Goal: Check status: Check status

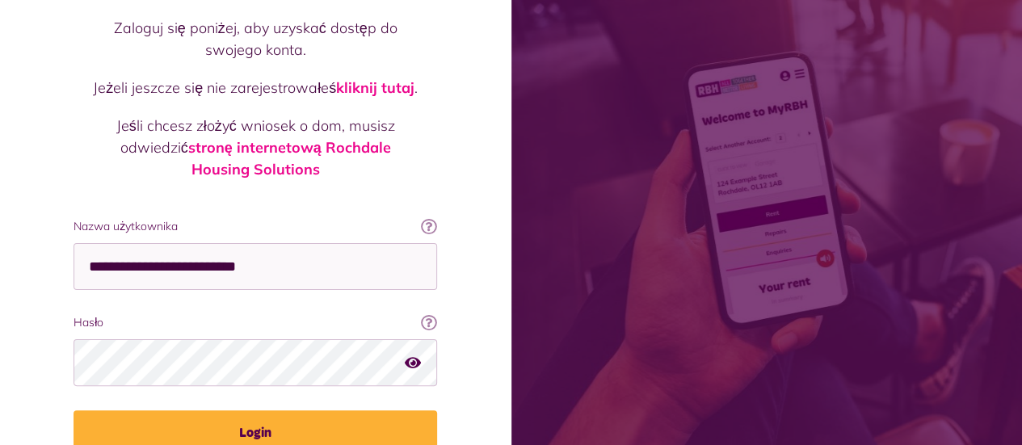
scroll to position [162, 0]
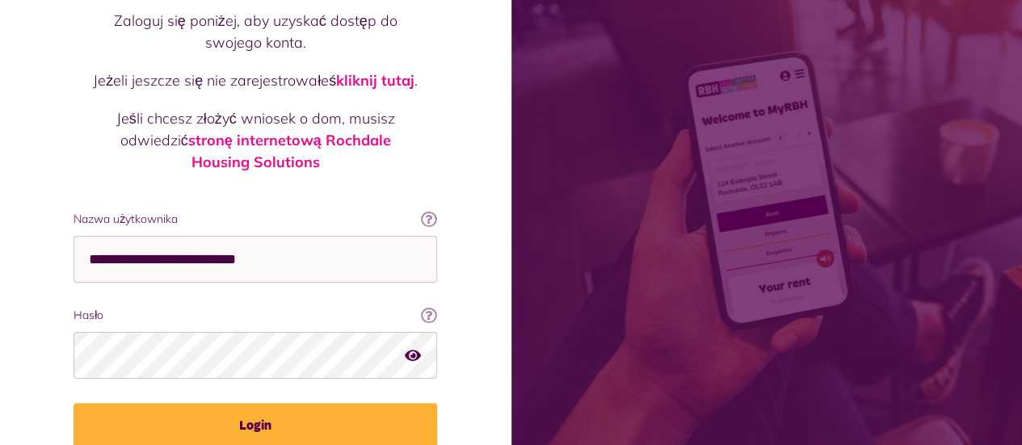
type input "**********"
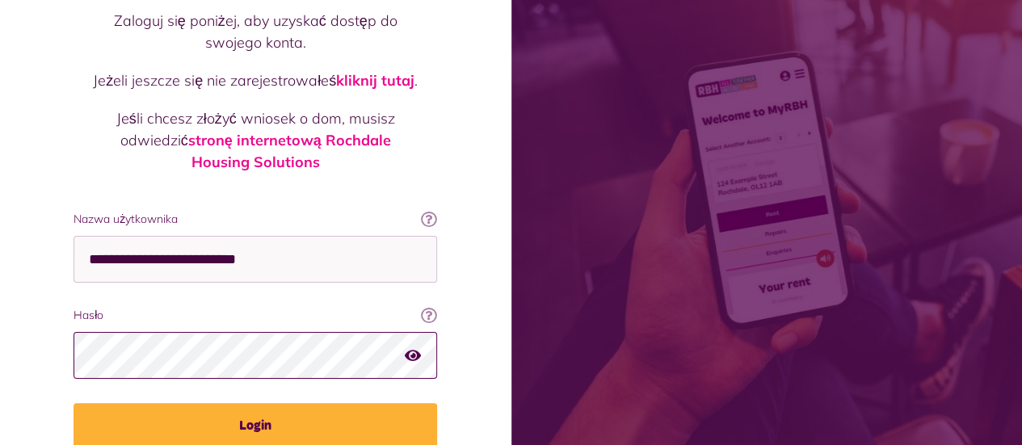
scroll to position [0, 0]
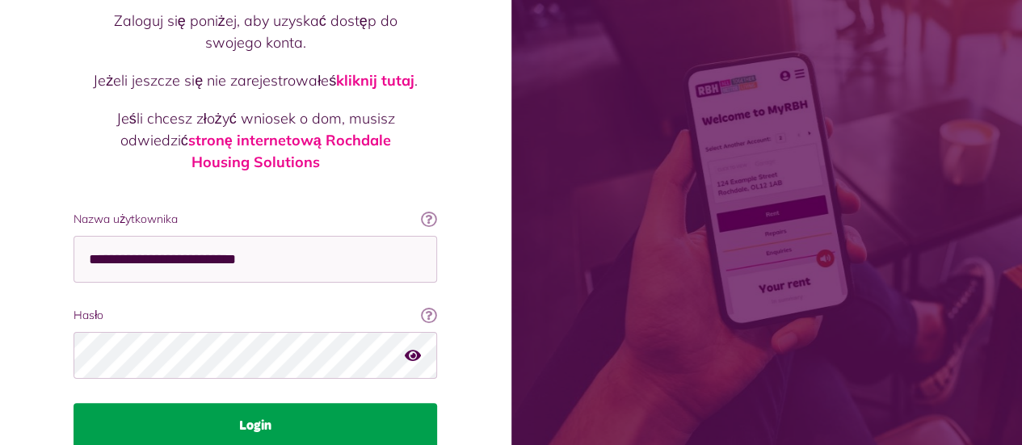
click at [249, 419] on font "Login" at bounding box center [255, 425] width 32 height 13
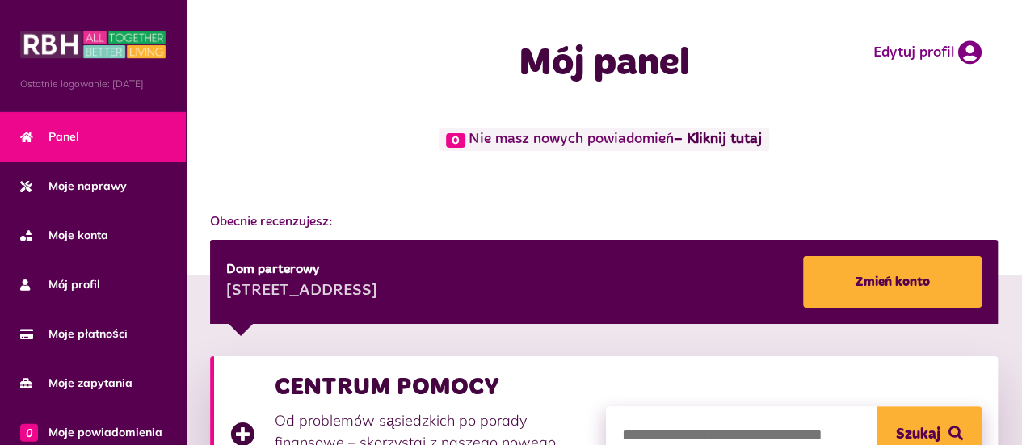
click at [851, 112] on div "Mój panel Edytuj profil" at bounding box center [604, 64] width 836 height 128
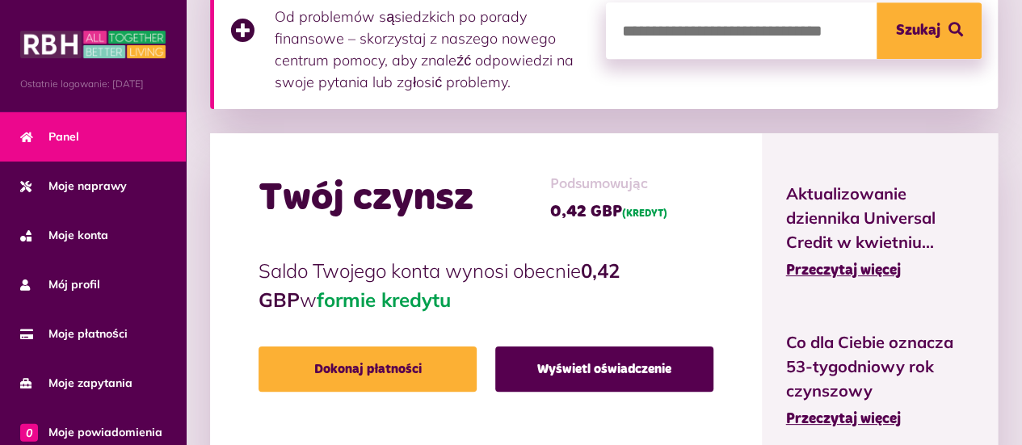
scroll to position [485, 0]
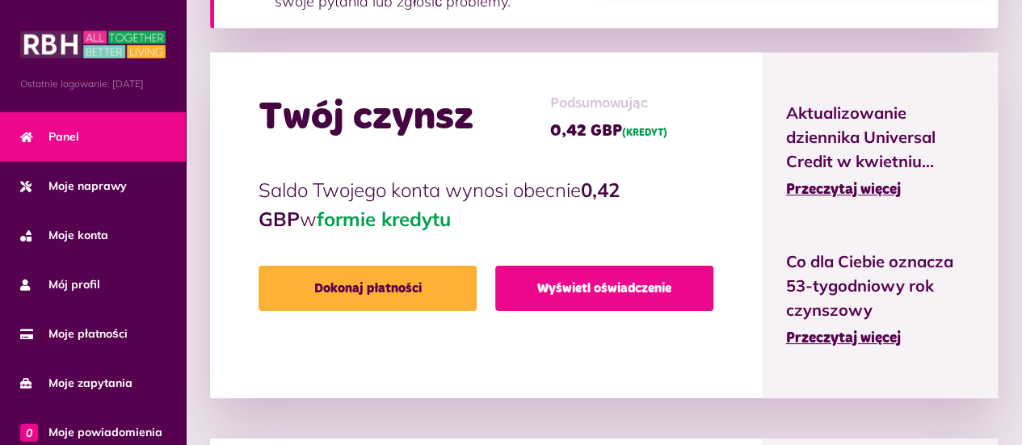
click at [580, 283] on font "Wyświetl oświadczenie" at bounding box center [604, 288] width 134 height 13
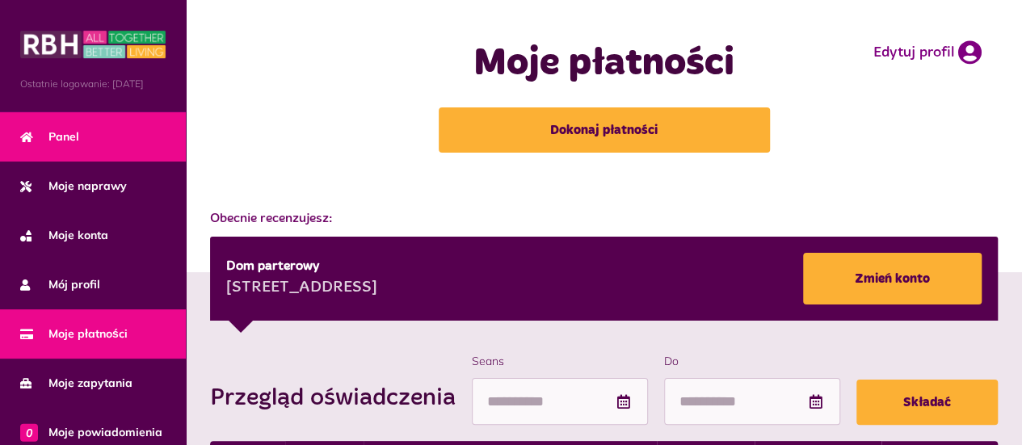
click at [58, 144] on font "Panel" at bounding box center [63, 136] width 31 height 15
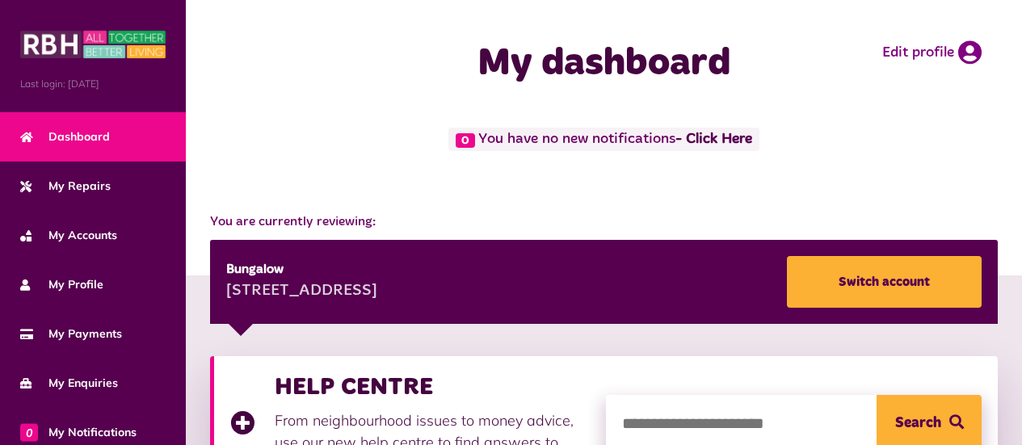
scroll to position [485, 0]
